Goal: Navigation & Orientation: Find specific page/section

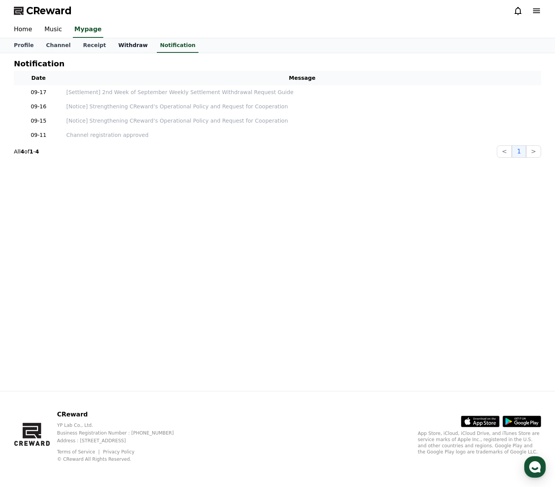
click at [125, 45] on link "Withdraw" at bounding box center [133, 45] width 42 height 15
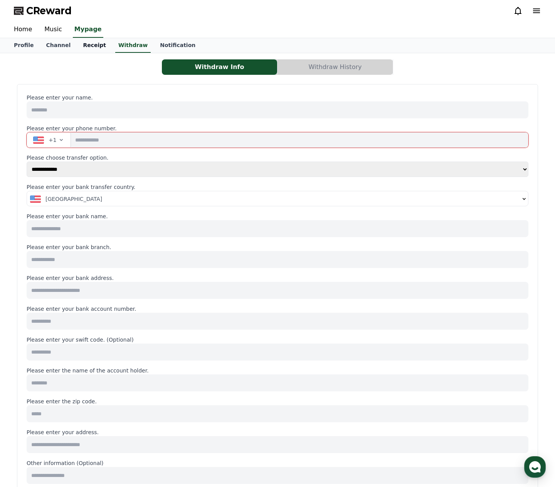
click at [86, 46] on link "Receipt" at bounding box center [94, 45] width 35 height 15
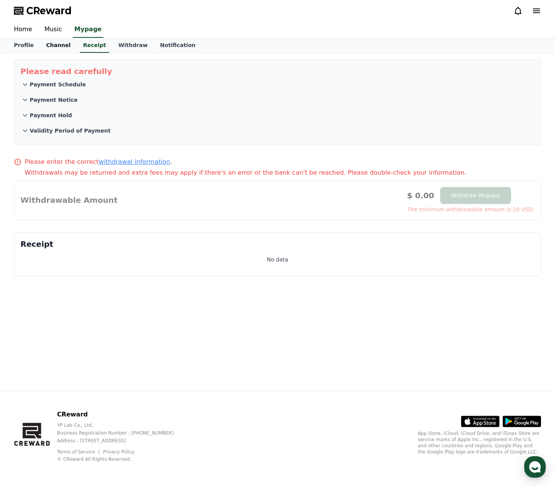
click at [59, 50] on link "Channel" at bounding box center [58, 45] width 37 height 15
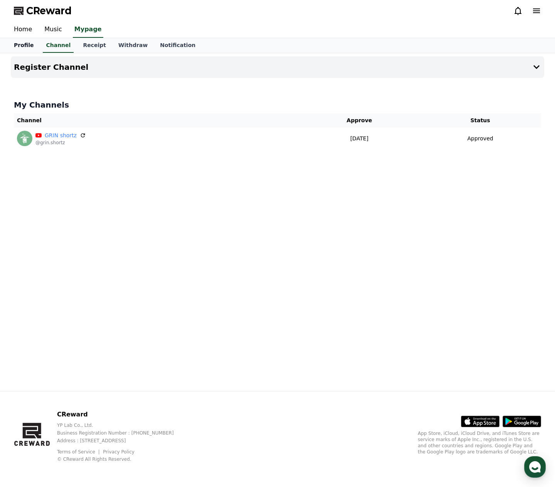
click at [29, 43] on link "Profile" at bounding box center [24, 45] width 32 height 15
select select "**********"
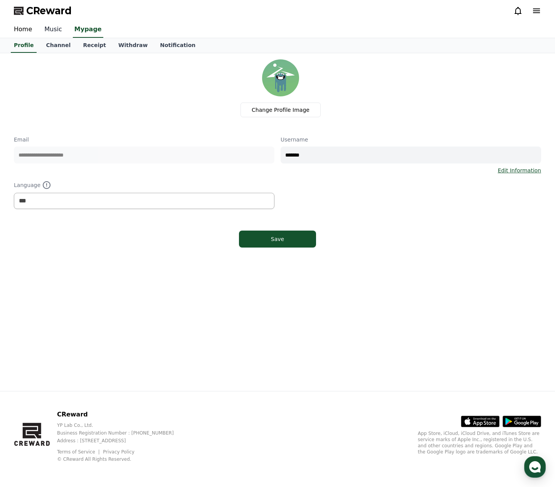
click at [53, 30] on link "Music" at bounding box center [53, 30] width 30 height 16
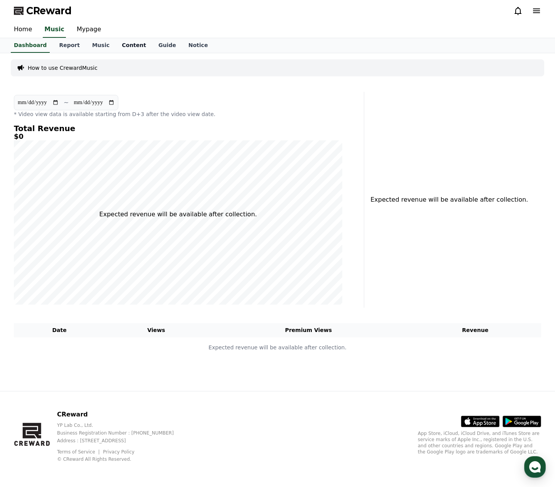
click at [117, 45] on link "Content" at bounding box center [134, 45] width 37 height 15
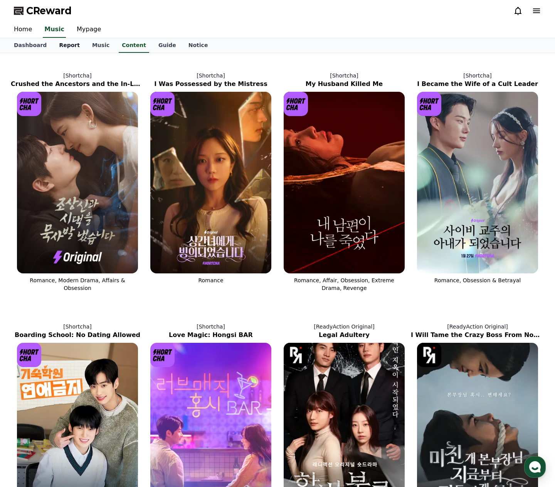
click at [68, 47] on link "Report" at bounding box center [69, 45] width 33 height 15
